Goal: Transaction & Acquisition: Purchase product/service

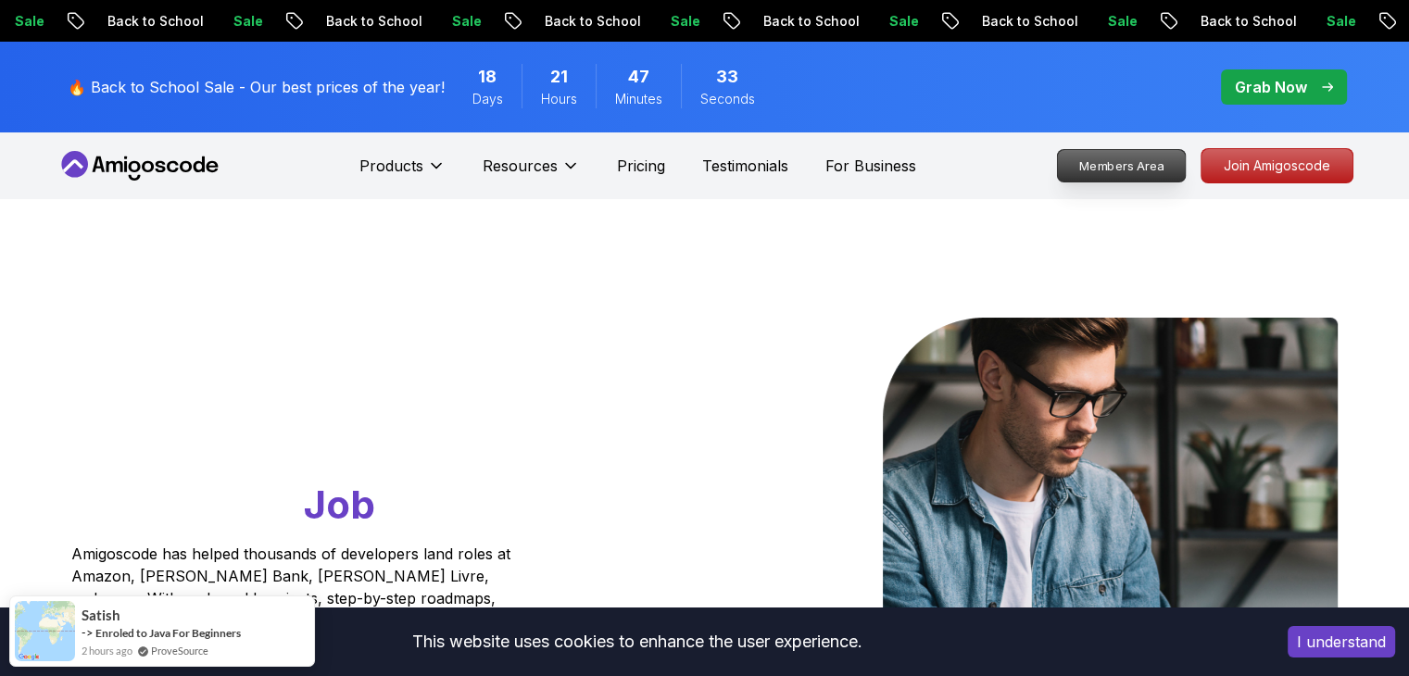
click at [1151, 165] on p "Members Area" at bounding box center [1121, 166] width 128 height 32
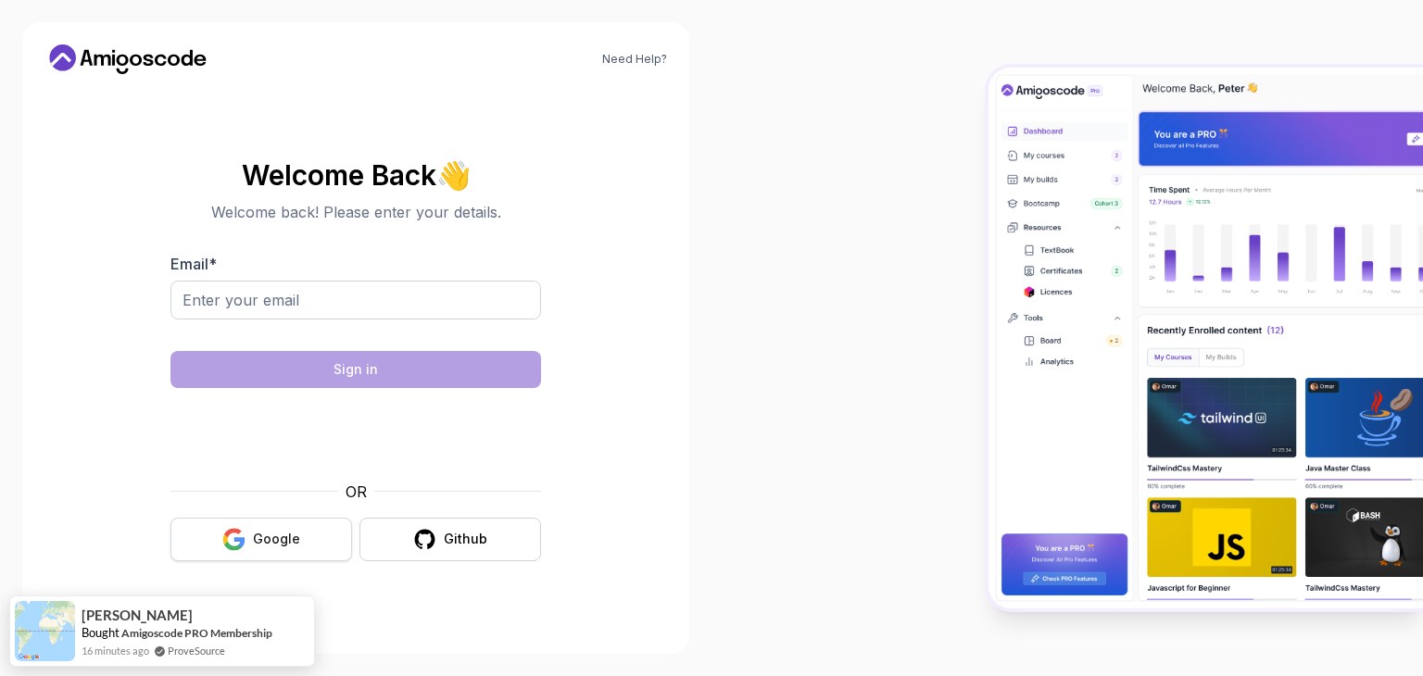
click at [262, 542] on div "Google" at bounding box center [276, 539] width 47 height 19
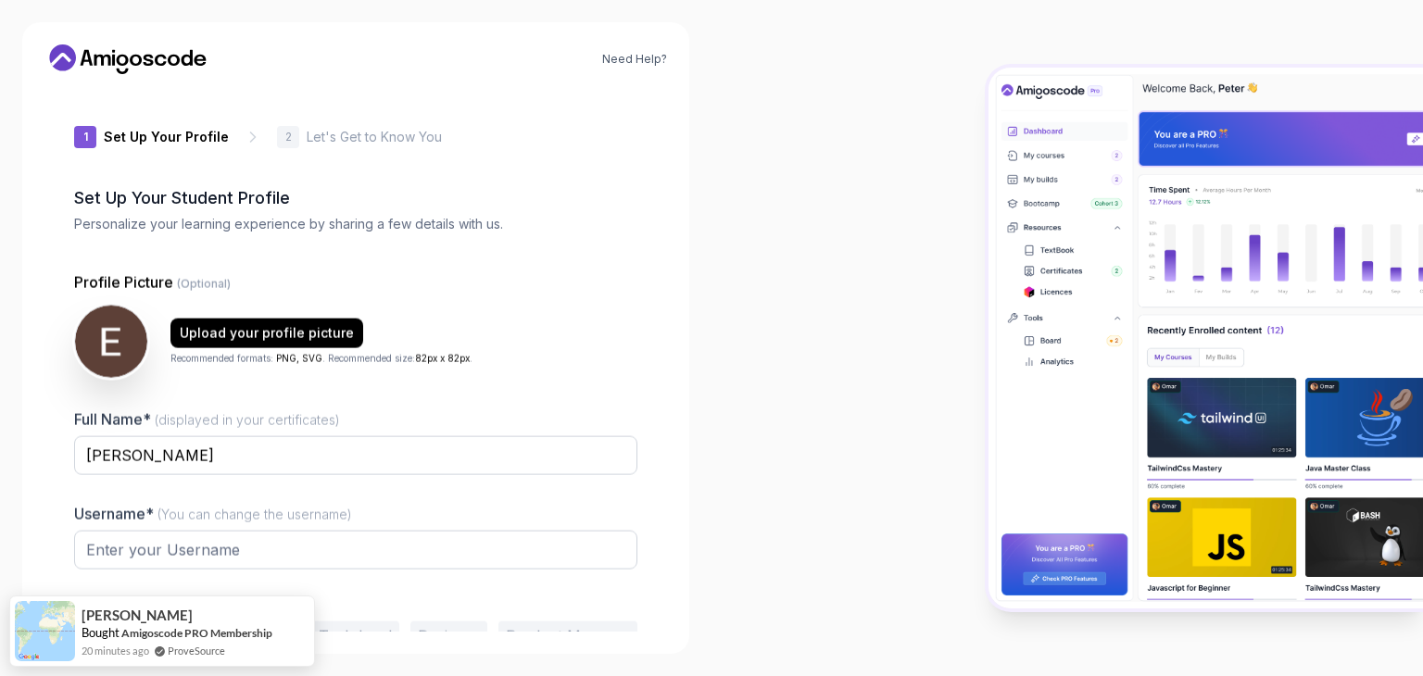
type input "silentrhino1bb9b"
click at [107, 68] on icon at bounding box center [127, 59] width 167 height 30
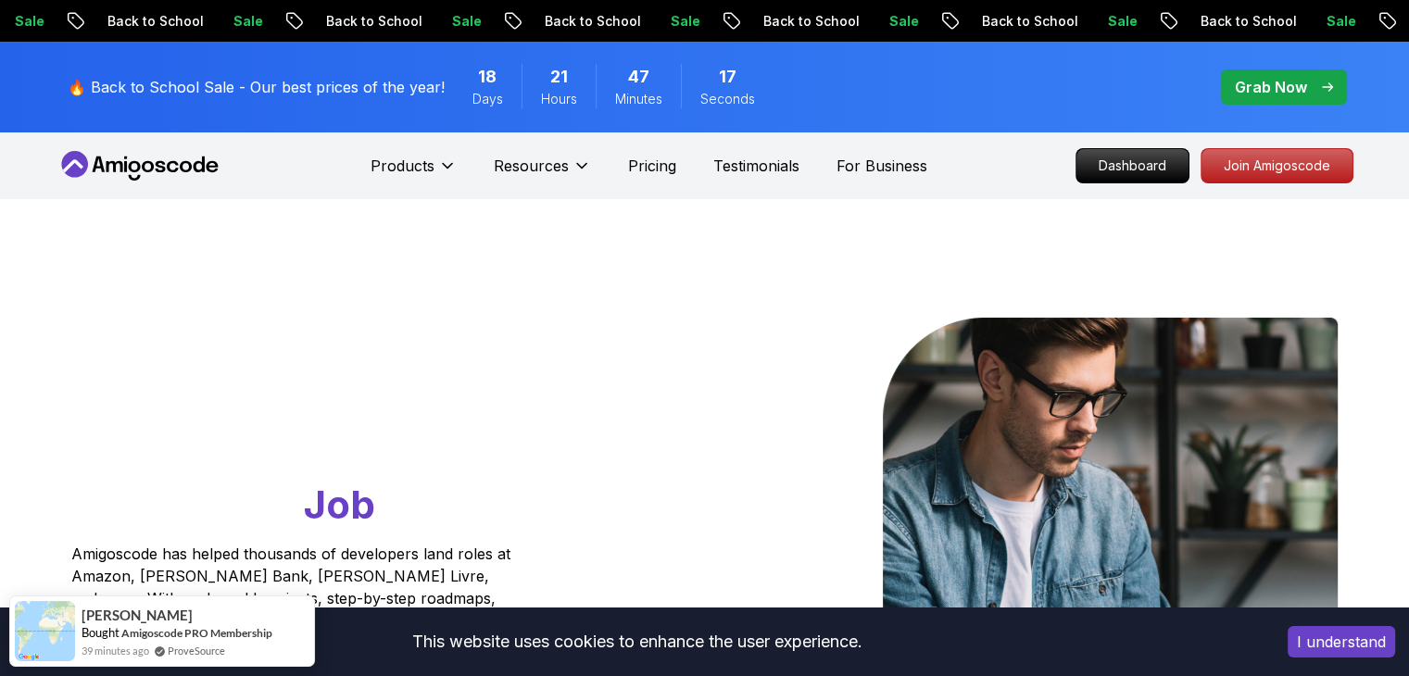
click at [1243, 91] on p "Grab Now" at bounding box center [1271, 87] width 72 height 22
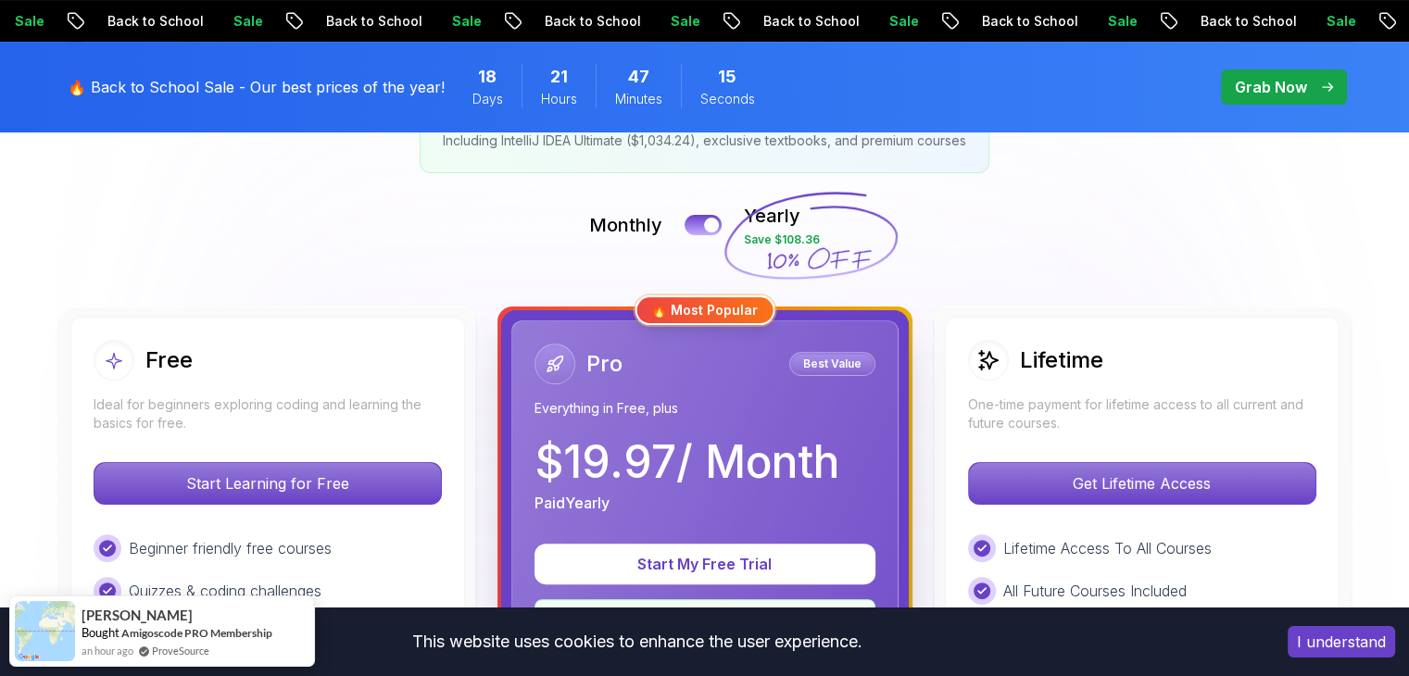
scroll to position [463, 0]
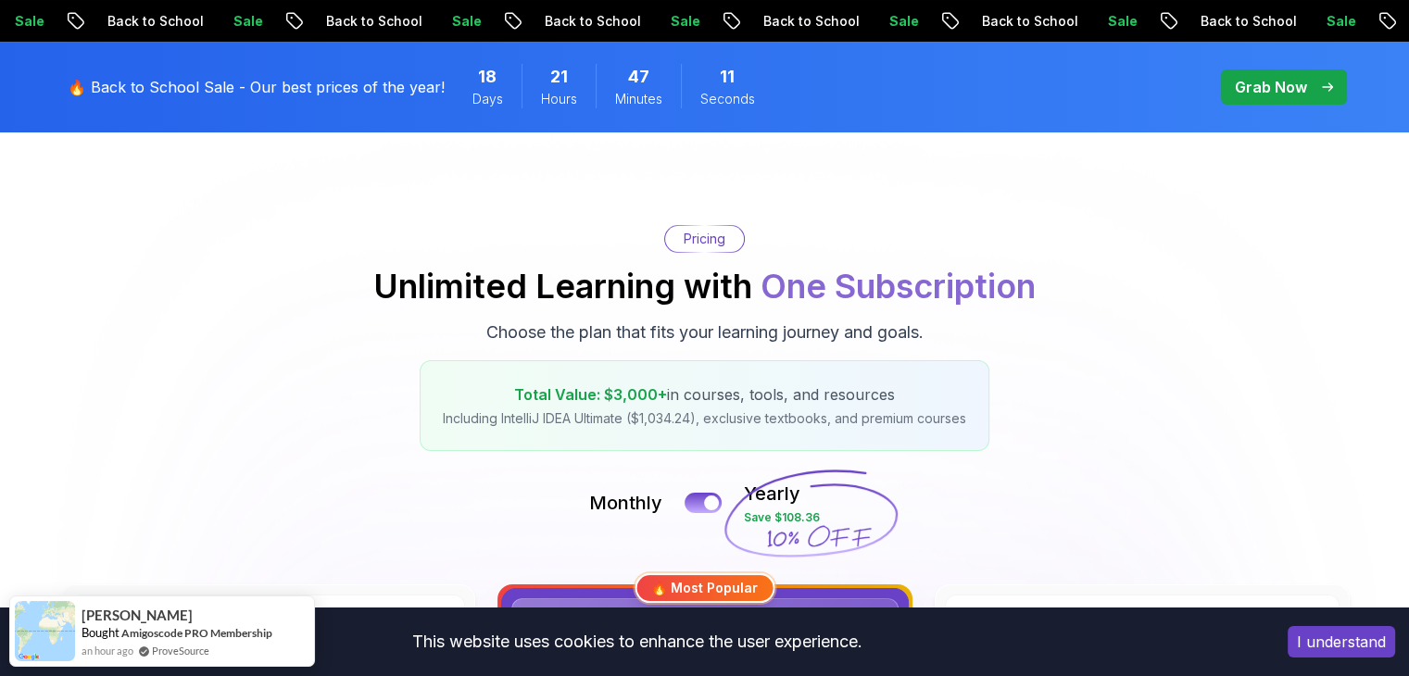
scroll to position [0, 0]
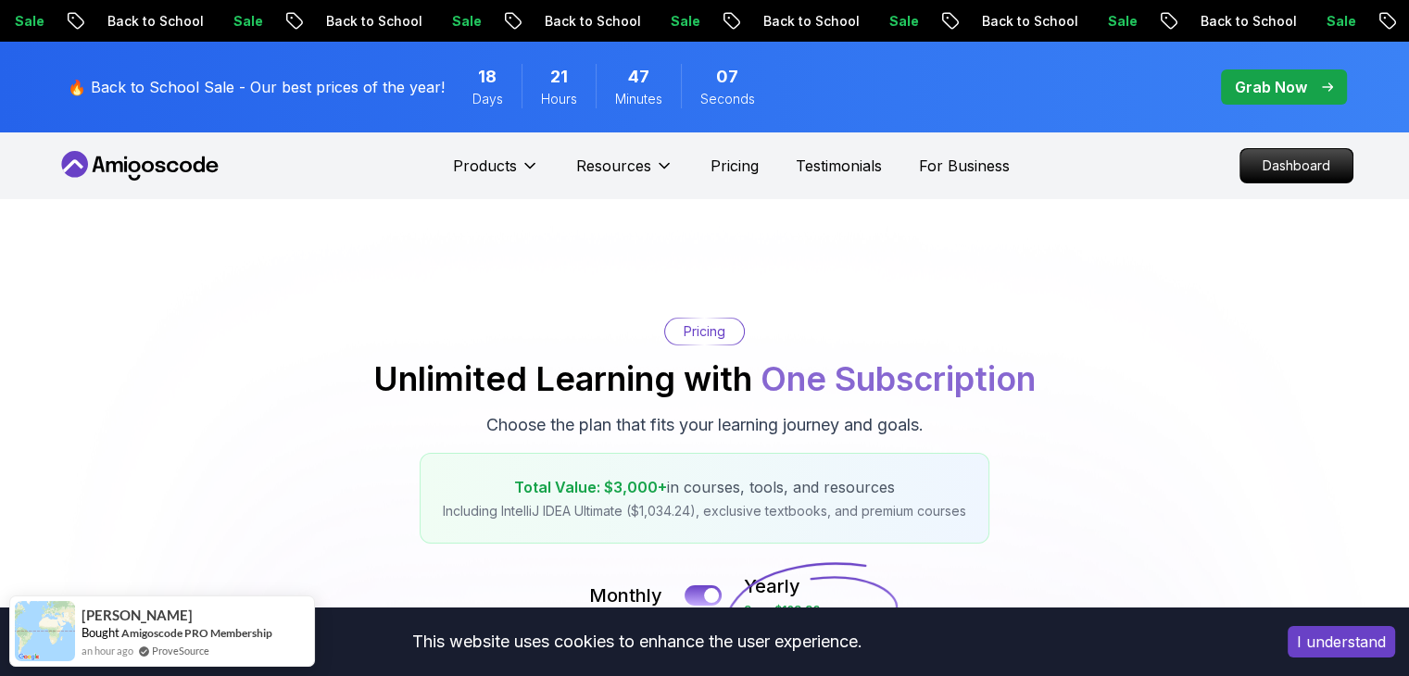
drag, startPoint x: 319, startPoint y: 398, endPoint x: 1001, endPoint y: 442, distance: 683.4
click at [1004, 444] on div "Pricing Unlimited Learning with One Subscription Choose the plan that fits your…" at bounding box center [705, 431] width 1297 height 226
click at [1001, 441] on div "Pricing Unlimited Learning with One Subscription Choose the plan that fits your…" at bounding box center [705, 431] width 1297 height 226
click at [721, 398] on h2 "Unlimited Learning with One Subscription" at bounding box center [704, 378] width 663 height 37
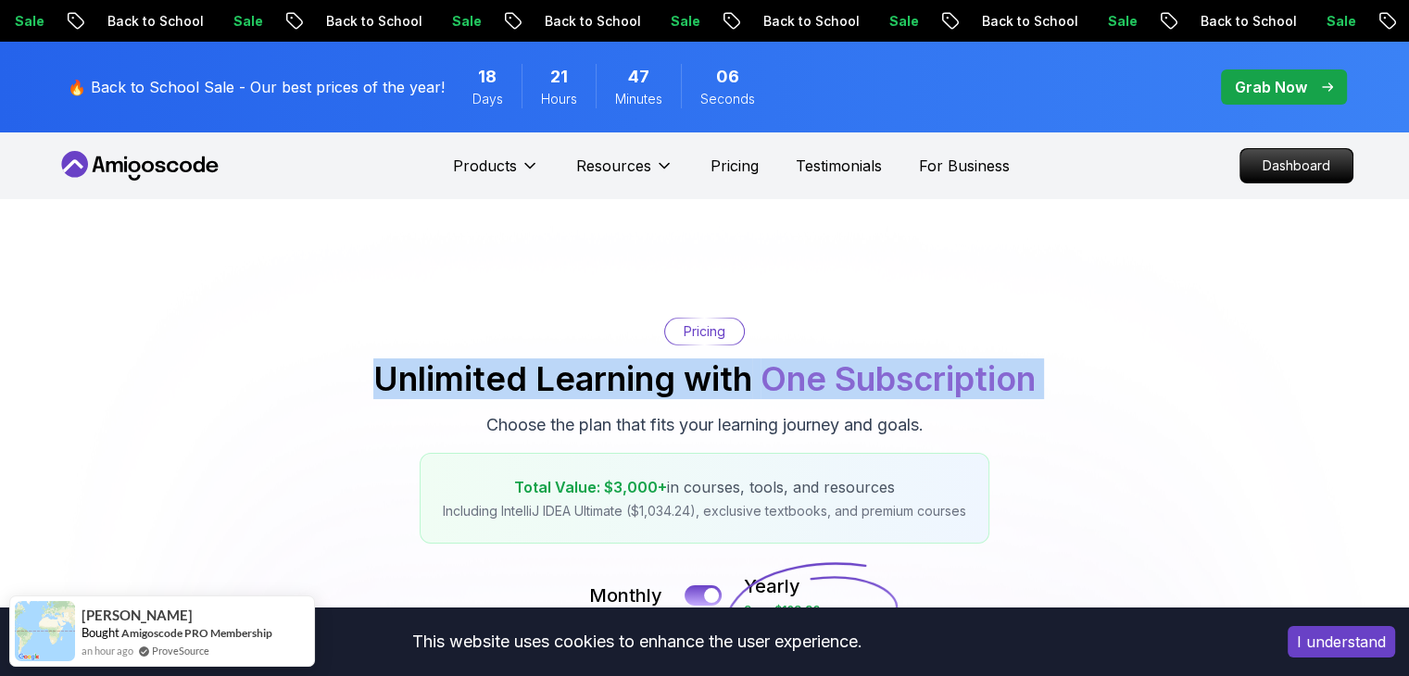
click at [721, 398] on h2 "Unlimited Learning with One Subscription" at bounding box center [704, 378] width 663 height 37
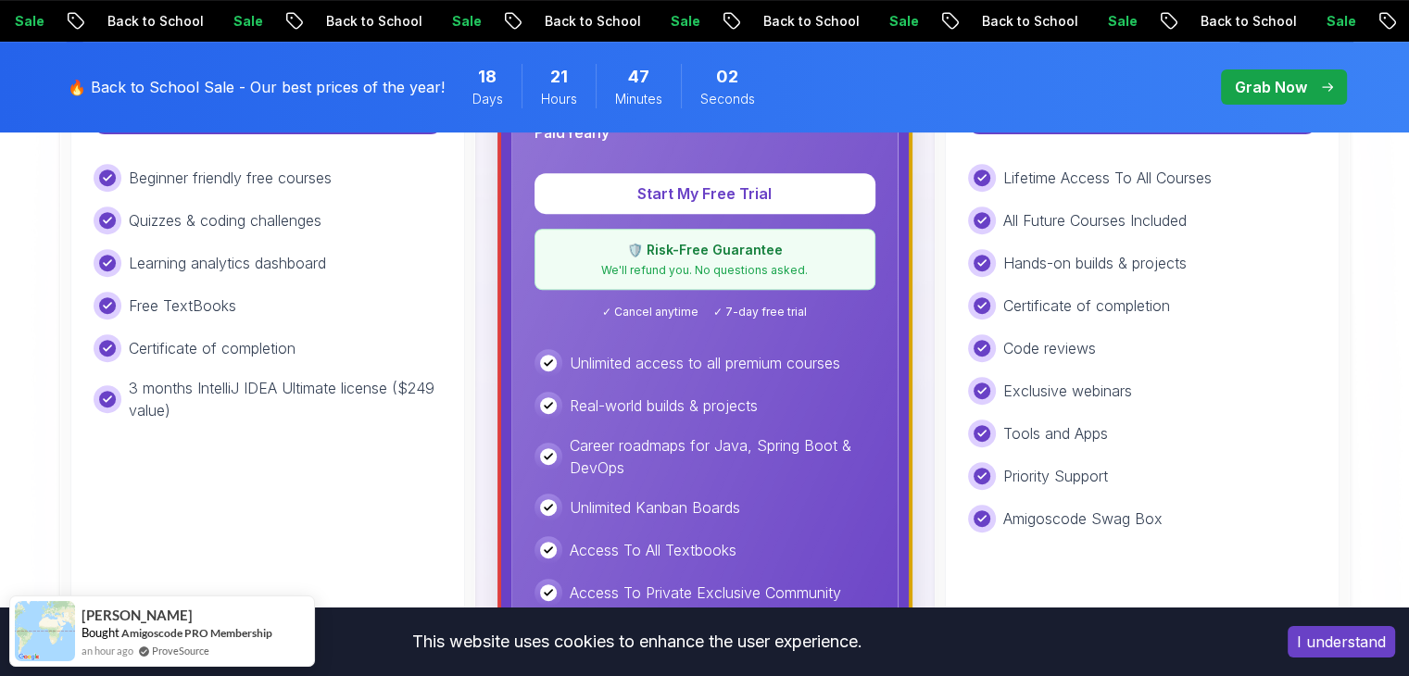
scroll to position [834, 0]
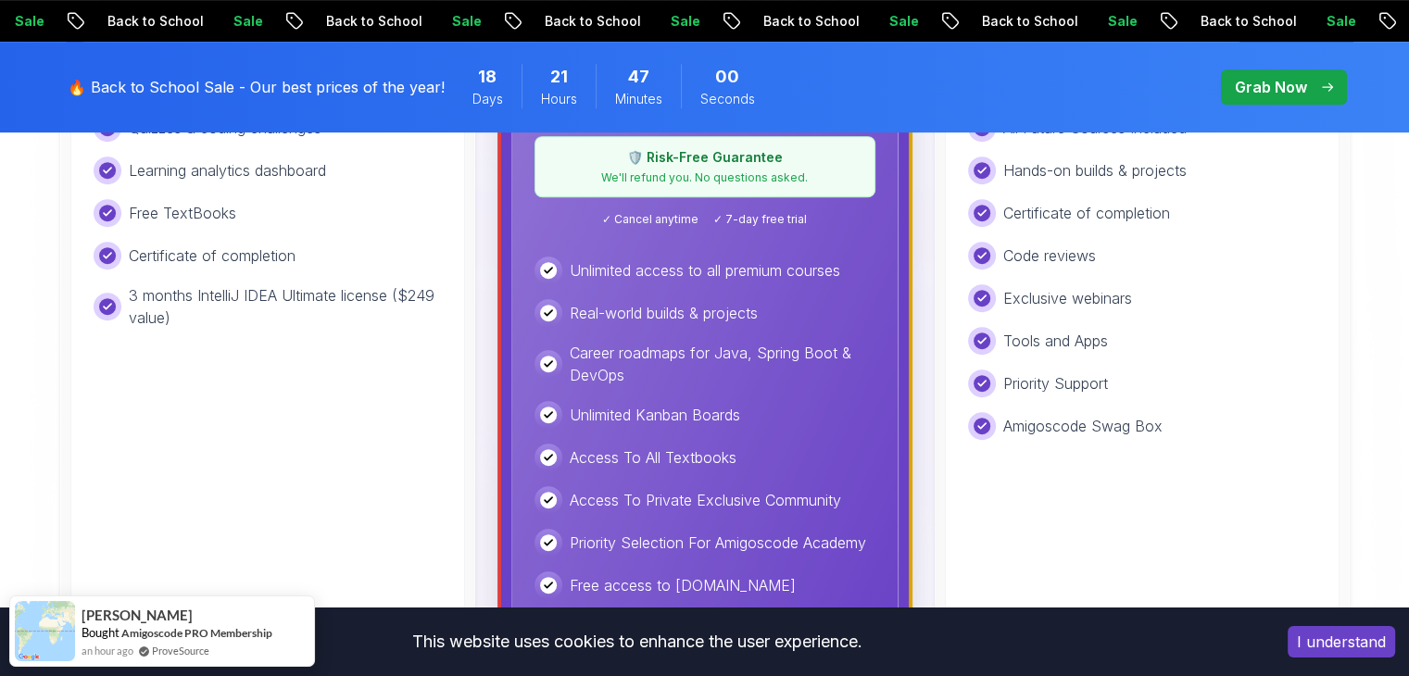
click at [662, 212] on span "✓ Cancel anytime" at bounding box center [650, 219] width 96 height 15
click at [771, 215] on span "✓ 7-day free trial" at bounding box center [760, 219] width 94 height 15
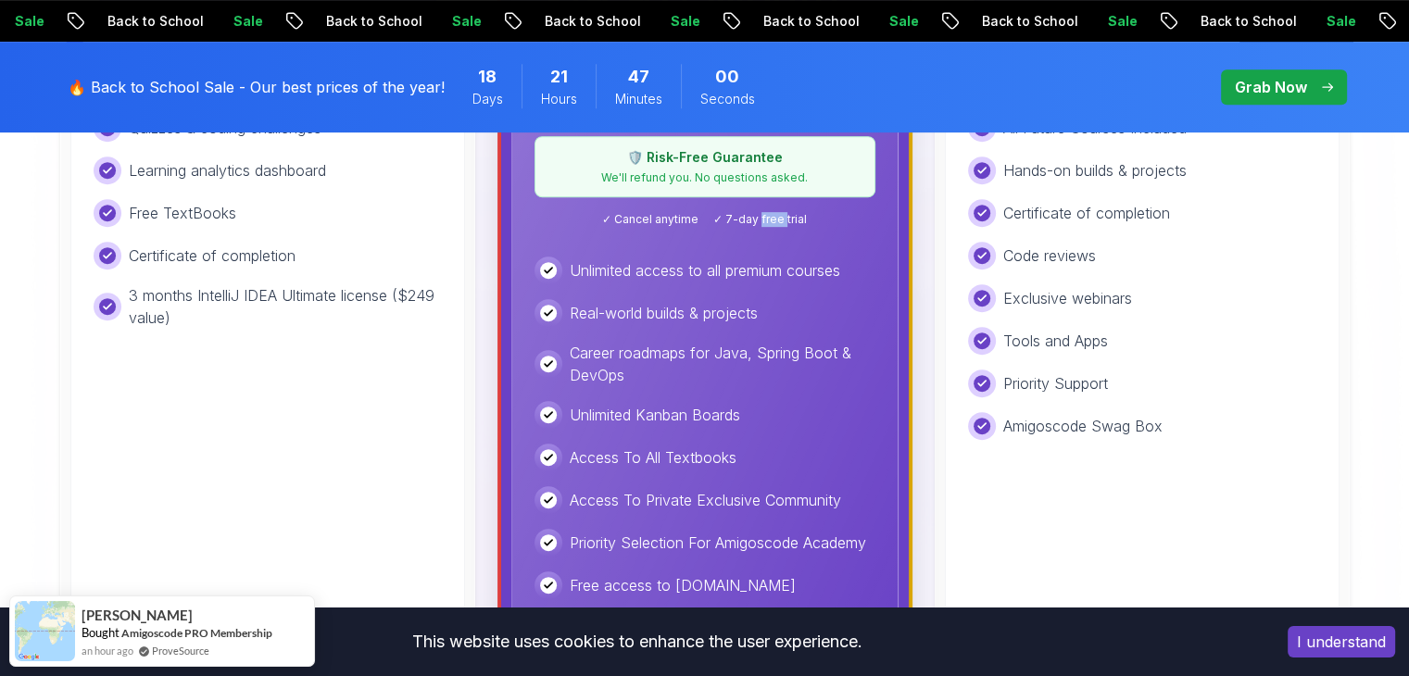
click at [771, 215] on span "✓ 7-day free trial" at bounding box center [760, 219] width 94 height 15
click at [771, 216] on span "✓ 7-day free trial" at bounding box center [760, 219] width 94 height 15
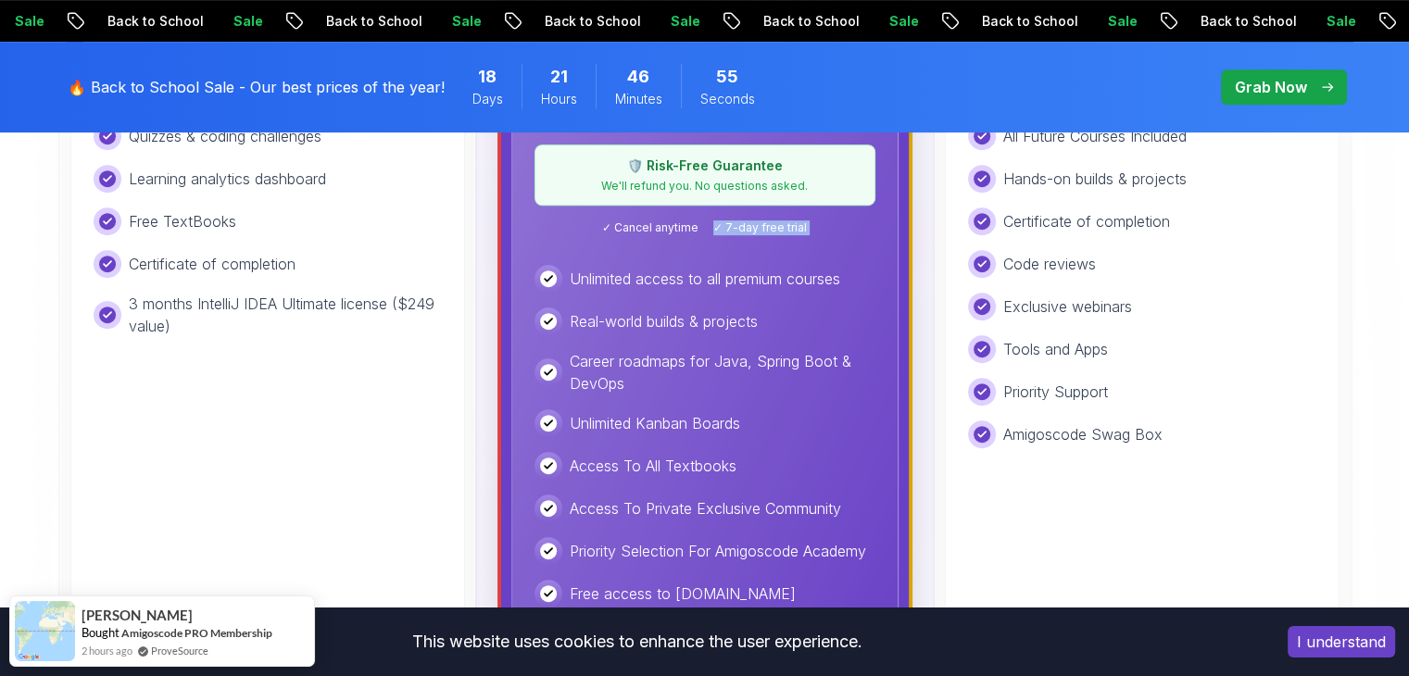
scroll to position [927, 0]
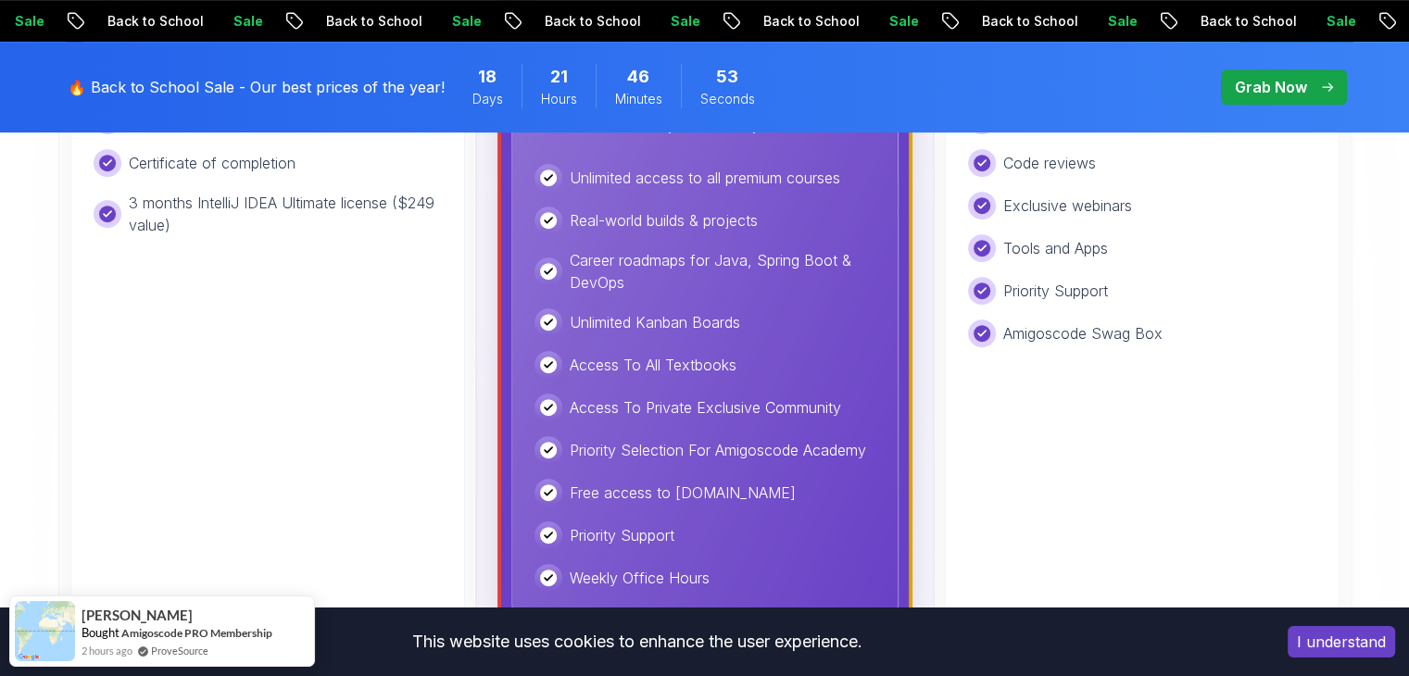
click at [702, 227] on p "Real-world builds & projects" at bounding box center [664, 220] width 188 height 22
click at [694, 279] on p "Career roadmaps for Java, Spring Boot & DevOps" at bounding box center [723, 271] width 306 height 44
click at [706, 261] on p "Career roadmaps for Java, Spring Boot & DevOps" at bounding box center [723, 271] width 306 height 44
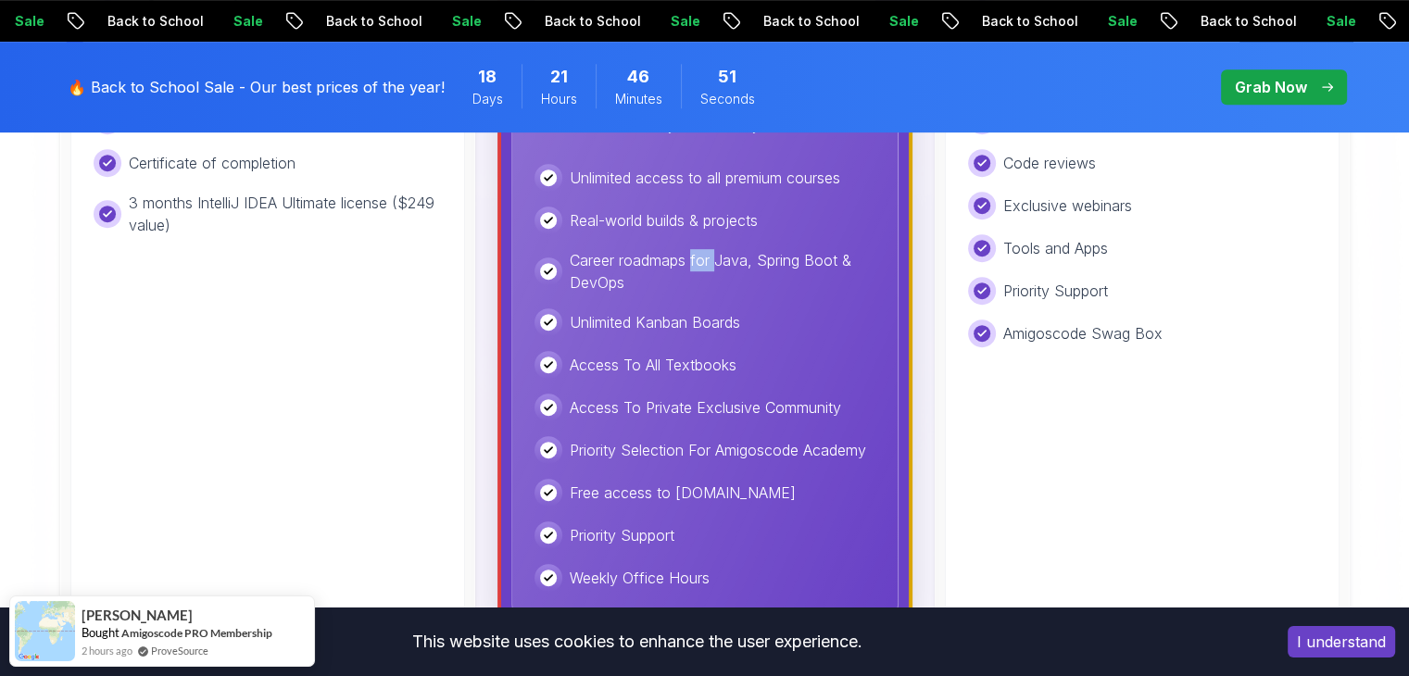
click at [706, 261] on p "Career roadmaps for Java, Spring Boot & DevOps" at bounding box center [723, 271] width 306 height 44
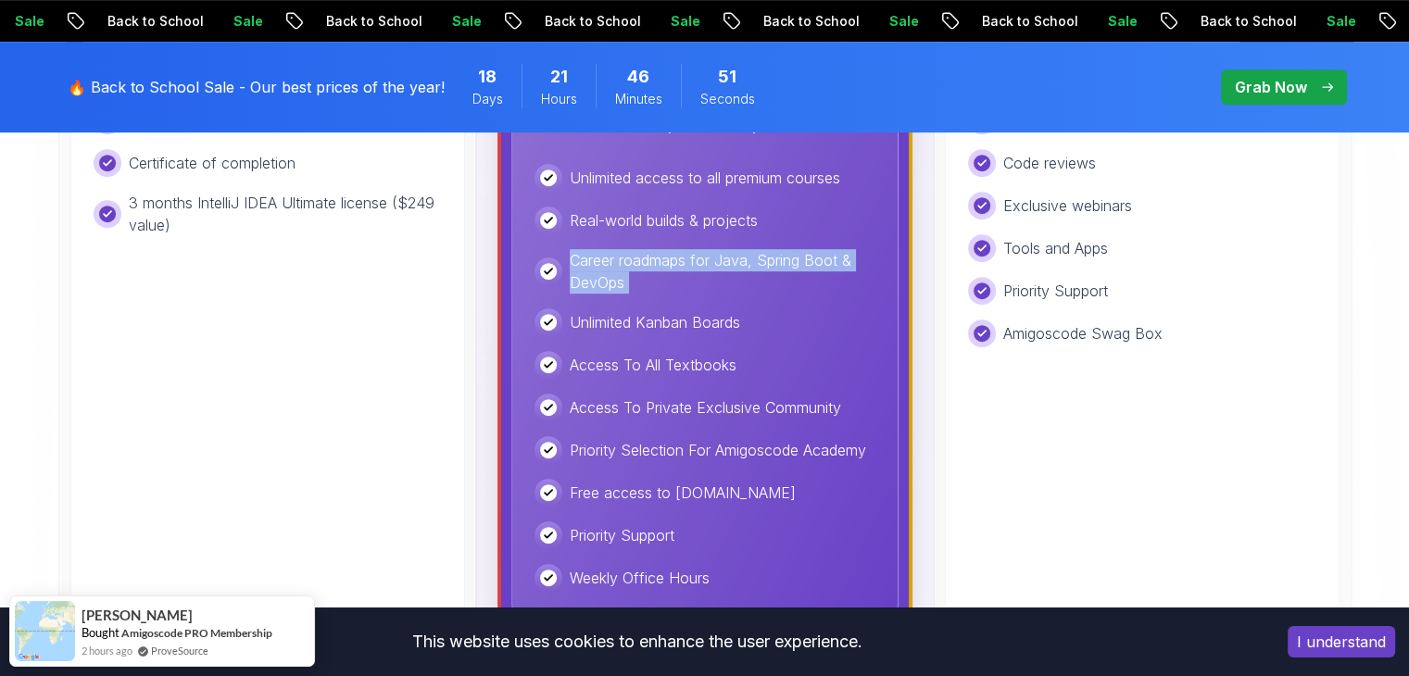
click at [706, 261] on p "Career roadmaps for Java, Spring Boot & DevOps" at bounding box center [723, 271] width 306 height 44
click at [700, 269] on p "Career roadmaps for Java, Spring Boot & DevOps" at bounding box center [723, 271] width 306 height 44
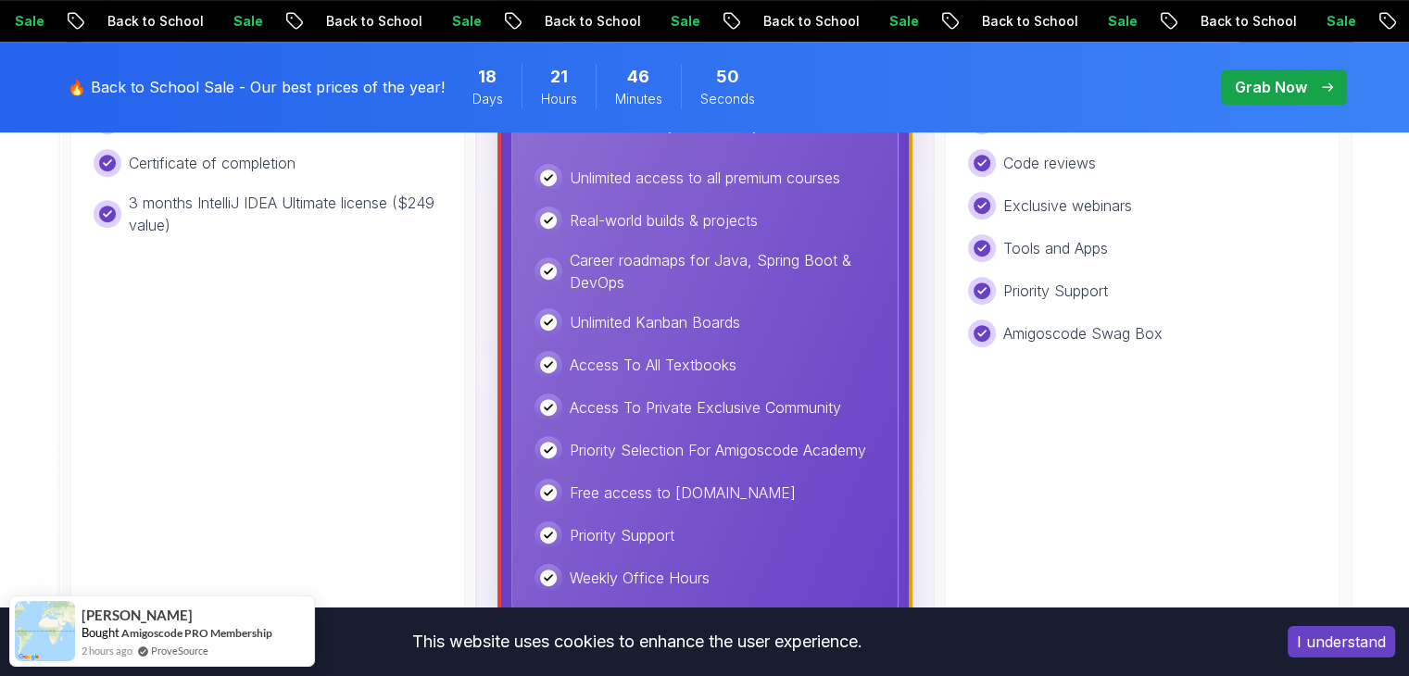
click at [700, 269] on p "Career roadmaps for Java, Spring Boot & DevOps" at bounding box center [723, 271] width 306 height 44
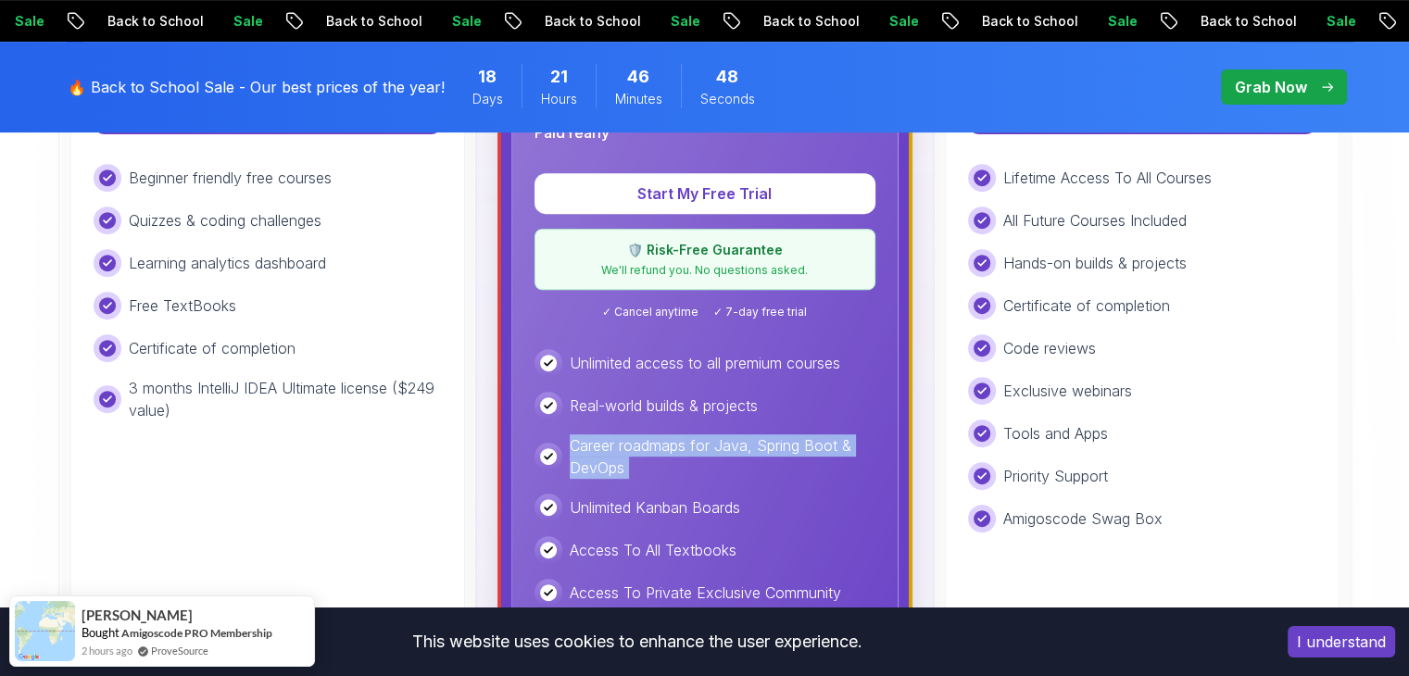
scroll to position [649, 0]
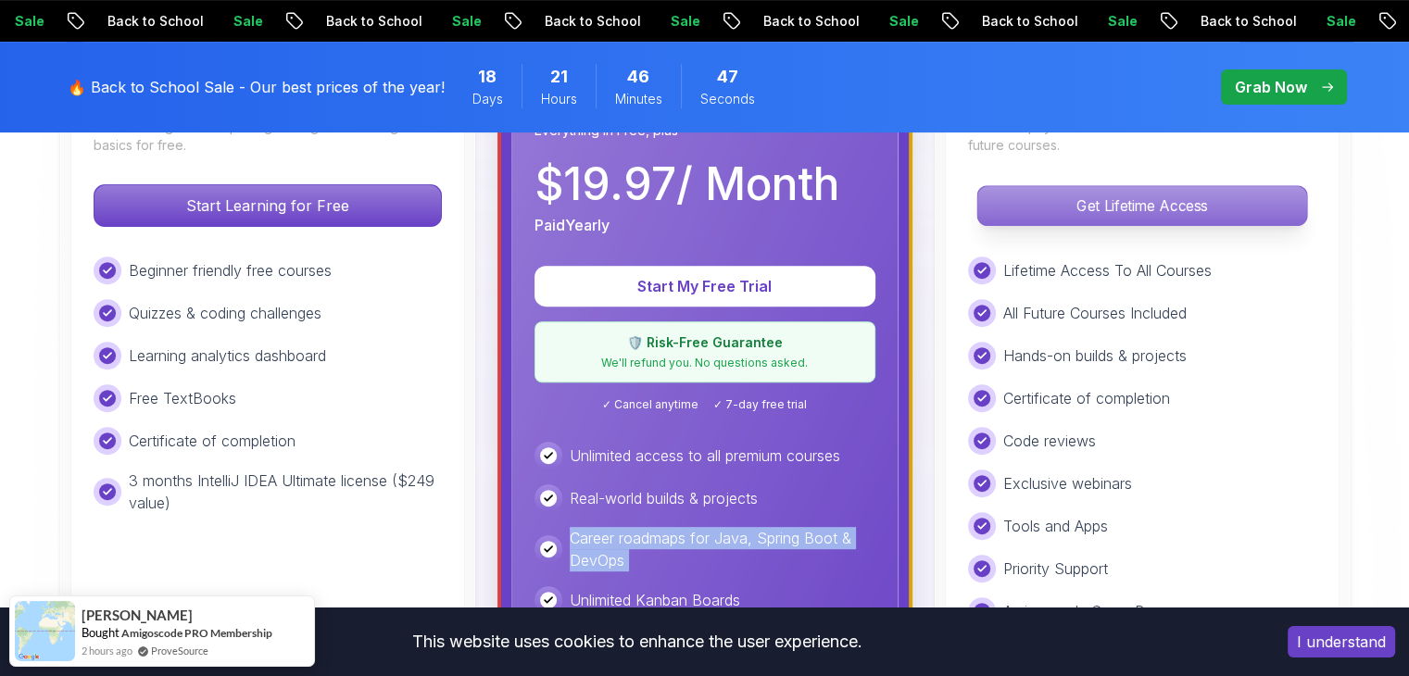
click at [1108, 219] on p "Get Lifetime Access" at bounding box center [1142, 205] width 329 height 39
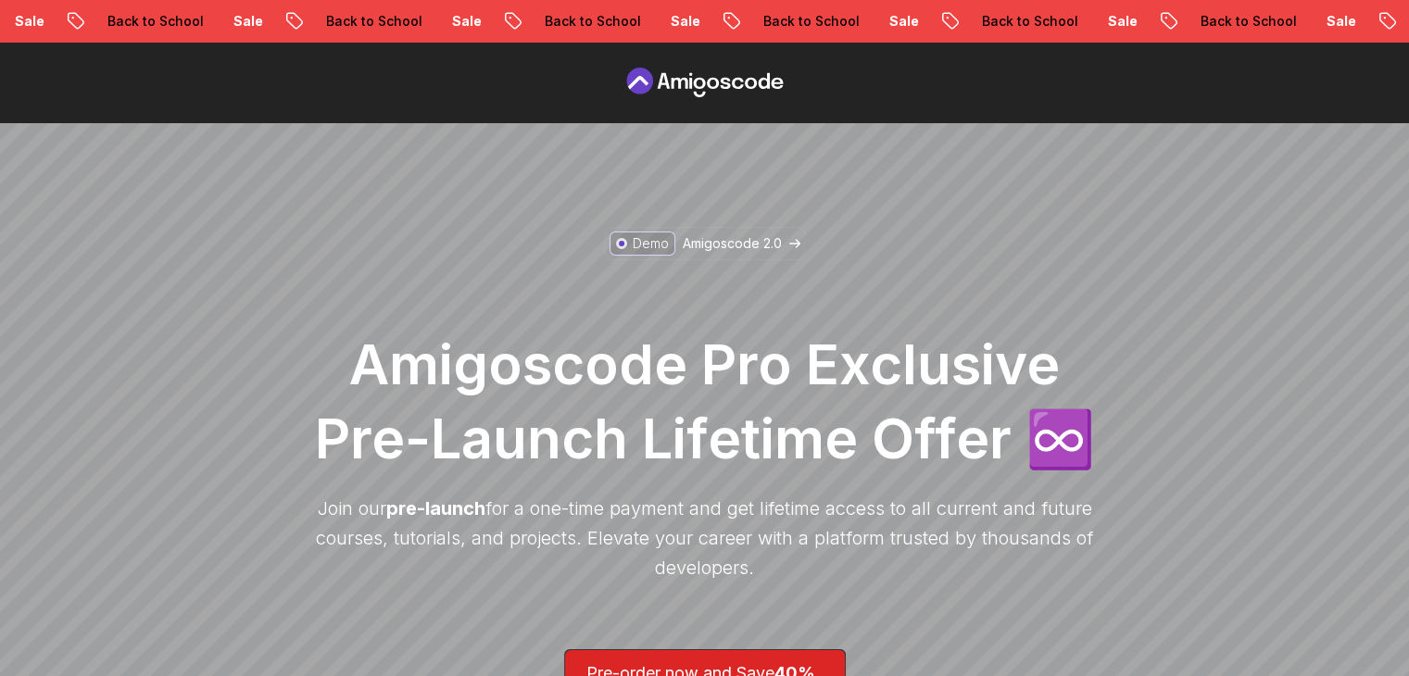
scroll to position [371, 0]
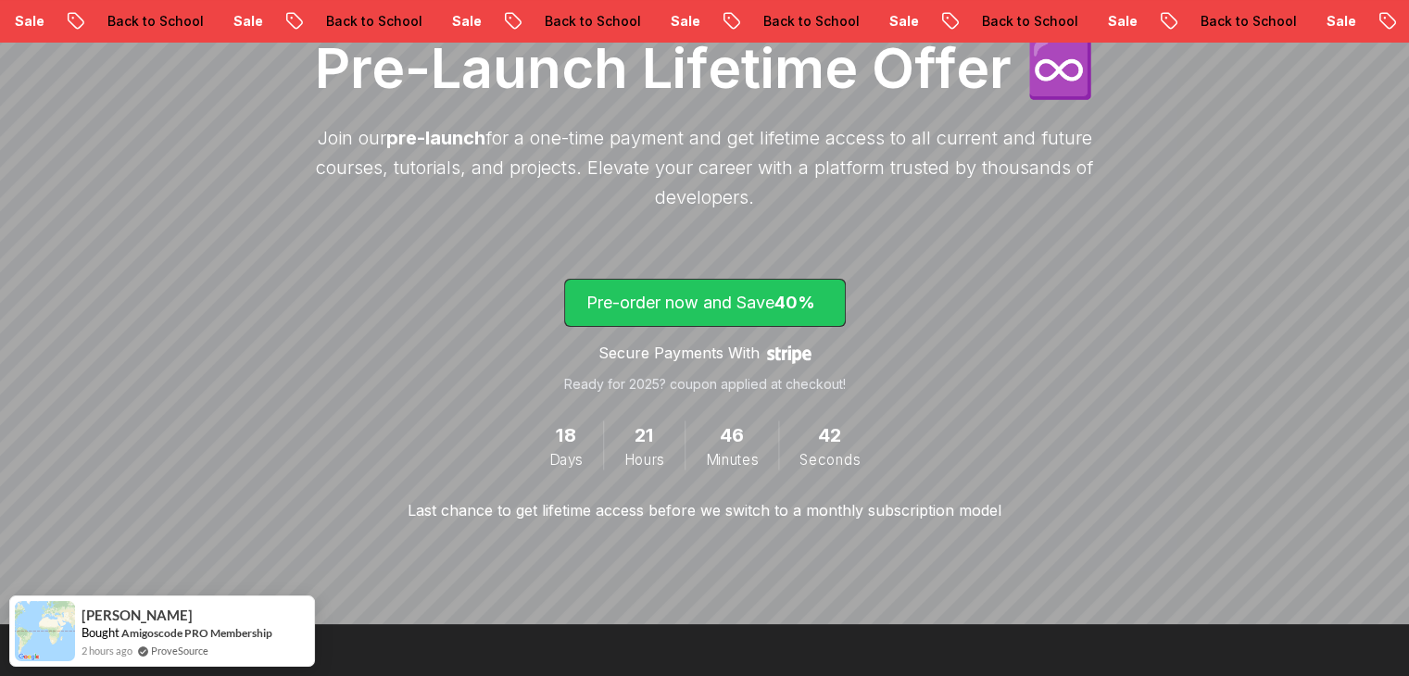
click at [742, 303] on p "Pre-order now and Save 40%" at bounding box center [705, 303] width 237 height 26
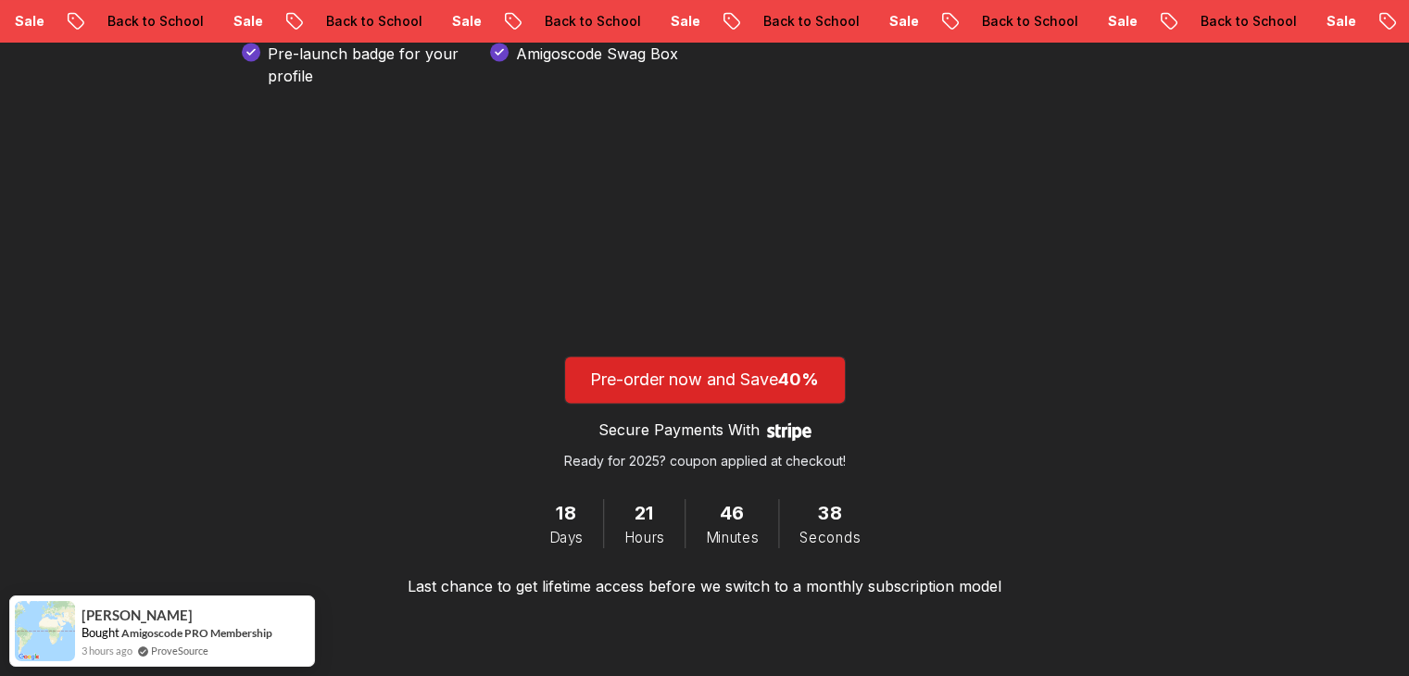
scroll to position [2922, 0]
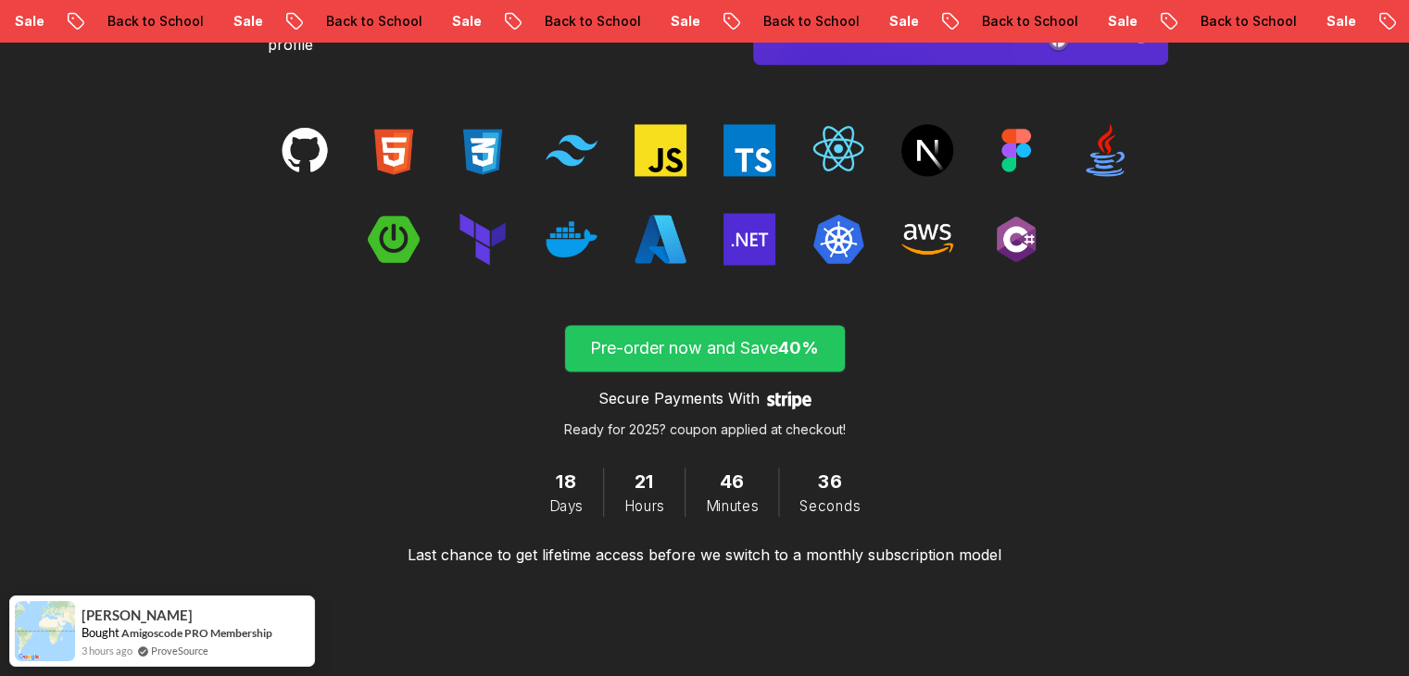
click at [672, 349] on p "Pre-order now and Save 40%" at bounding box center [705, 348] width 237 height 26
